Goal: Information Seeking & Learning: Learn about a topic

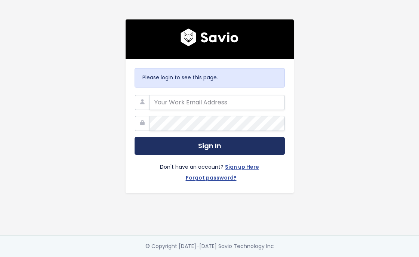
type input "[PERSON_NAME][EMAIL_ADDRESS][DOMAIN_NAME]"
click at [232, 145] on button "Sign In" at bounding box center [210, 146] width 150 height 18
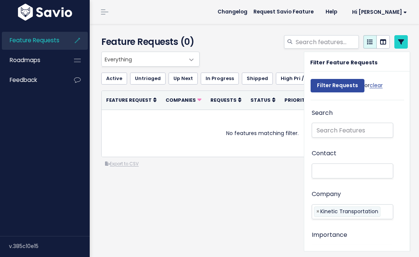
select select
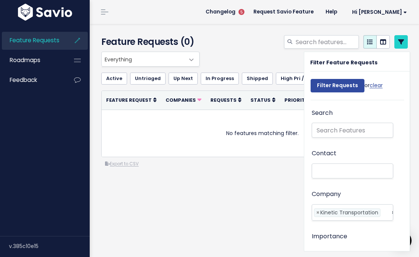
click at [62, 36] on li "Feature Requests" at bounding box center [45, 41] width 86 height 18
click at [63, 40] on li "Feature Requests" at bounding box center [45, 41] width 86 height 18
click at [82, 41] on icon at bounding box center [77, 40] width 13 height 17
click at [77, 43] on icon at bounding box center [77, 40] width 13 height 17
click at [34, 48] on link "Feature Requests" at bounding box center [32, 40] width 60 height 17
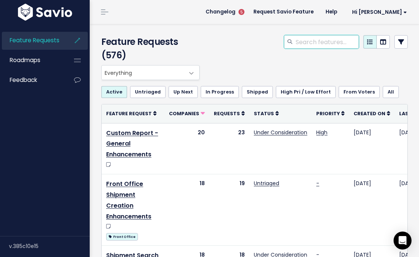
click at [325, 40] on input "search" at bounding box center [327, 41] width 64 height 13
type input "carrier portal"
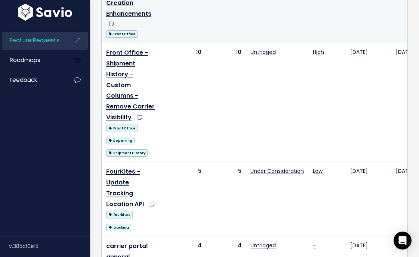
scroll to position [249, 0]
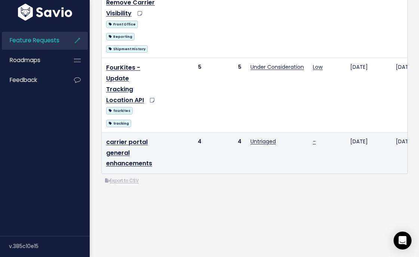
click at [120, 161] on td "carrier portal general enhancements" at bounding box center [131, 152] width 59 height 41
click at [121, 149] on td "carrier portal general enhancements" at bounding box center [131, 152] width 59 height 41
click at [121, 152] on link "carrier portal general enhancements" at bounding box center [129, 153] width 46 height 30
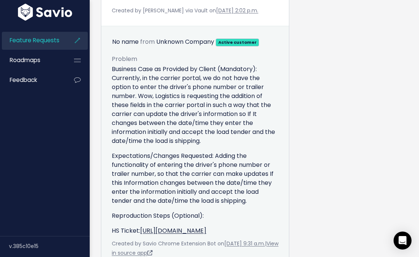
scroll to position [1342, 0]
